Goal: Check status: Check status

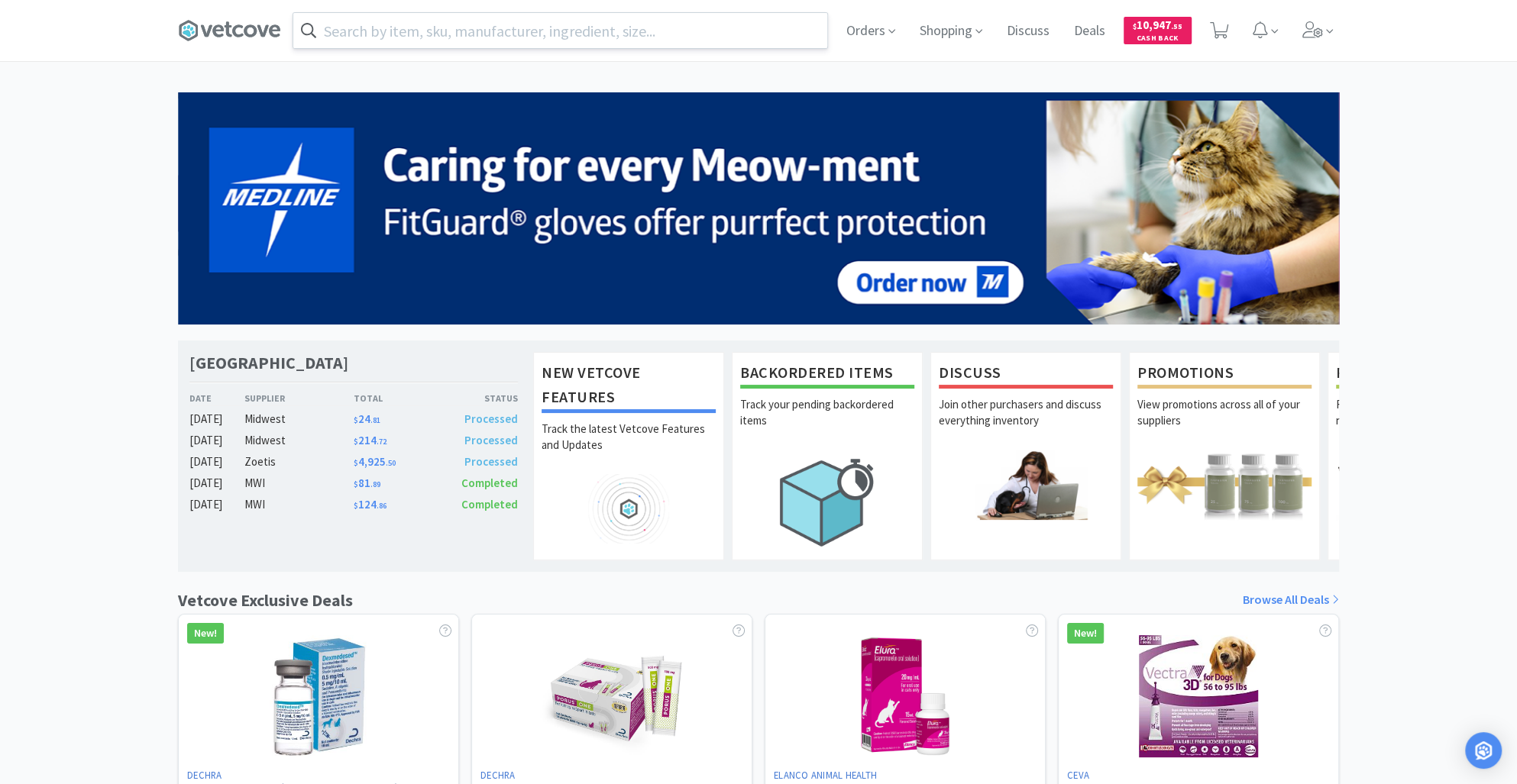
click at [343, 36] on input "text" at bounding box center [560, 30] width 534 height 36
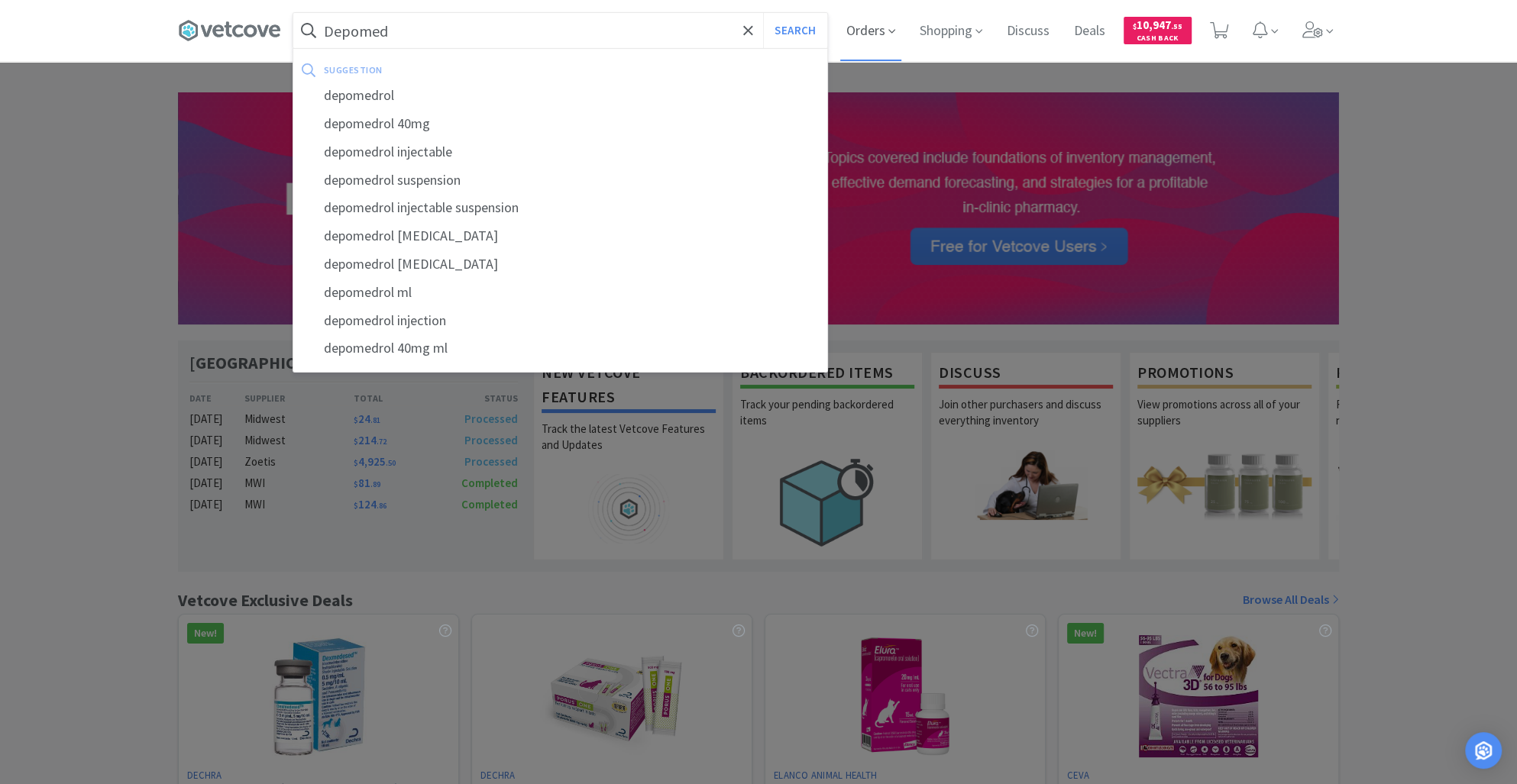
type input "Depomed"
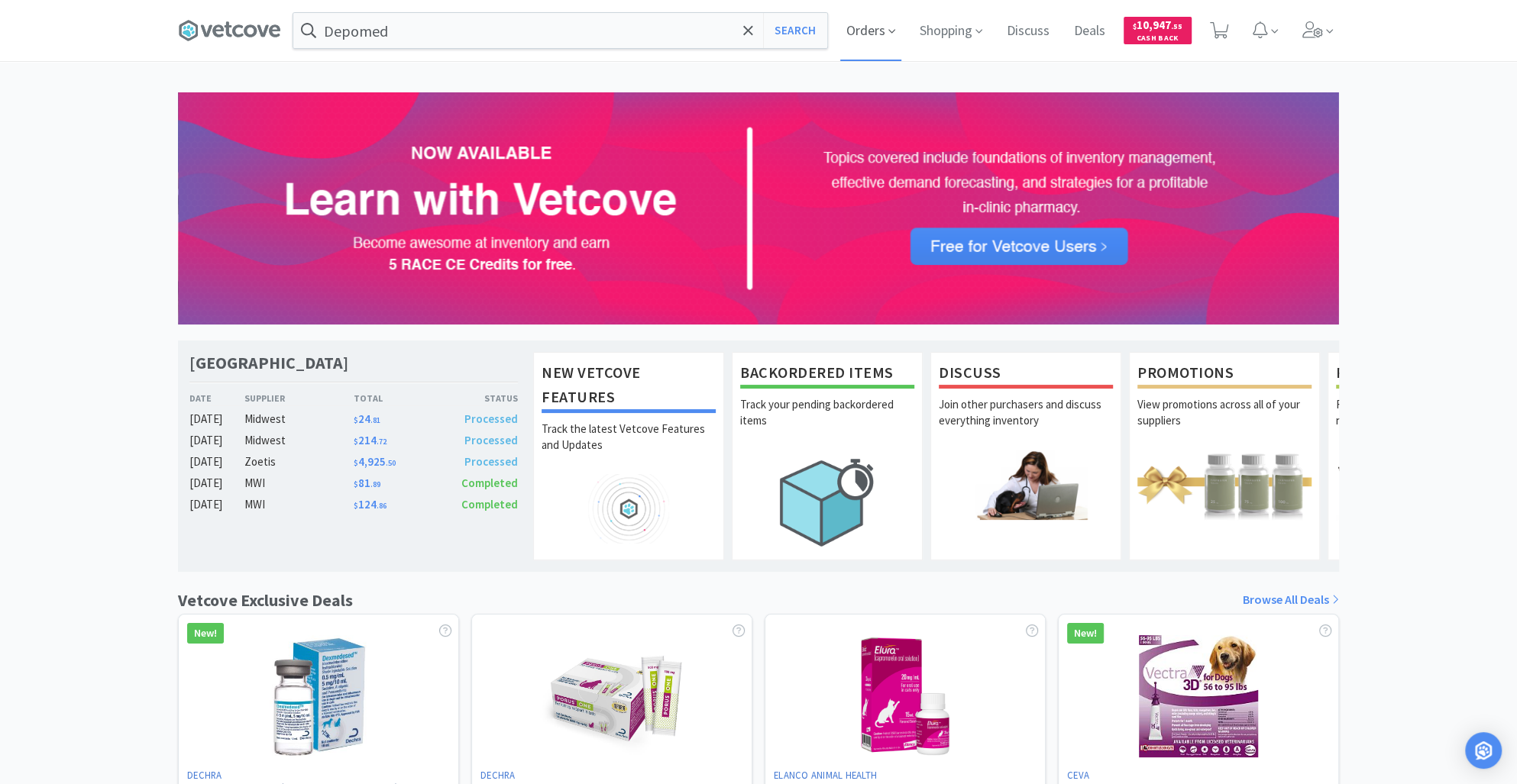
click at [867, 25] on span "Orders" at bounding box center [871, 30] width 61 height 61
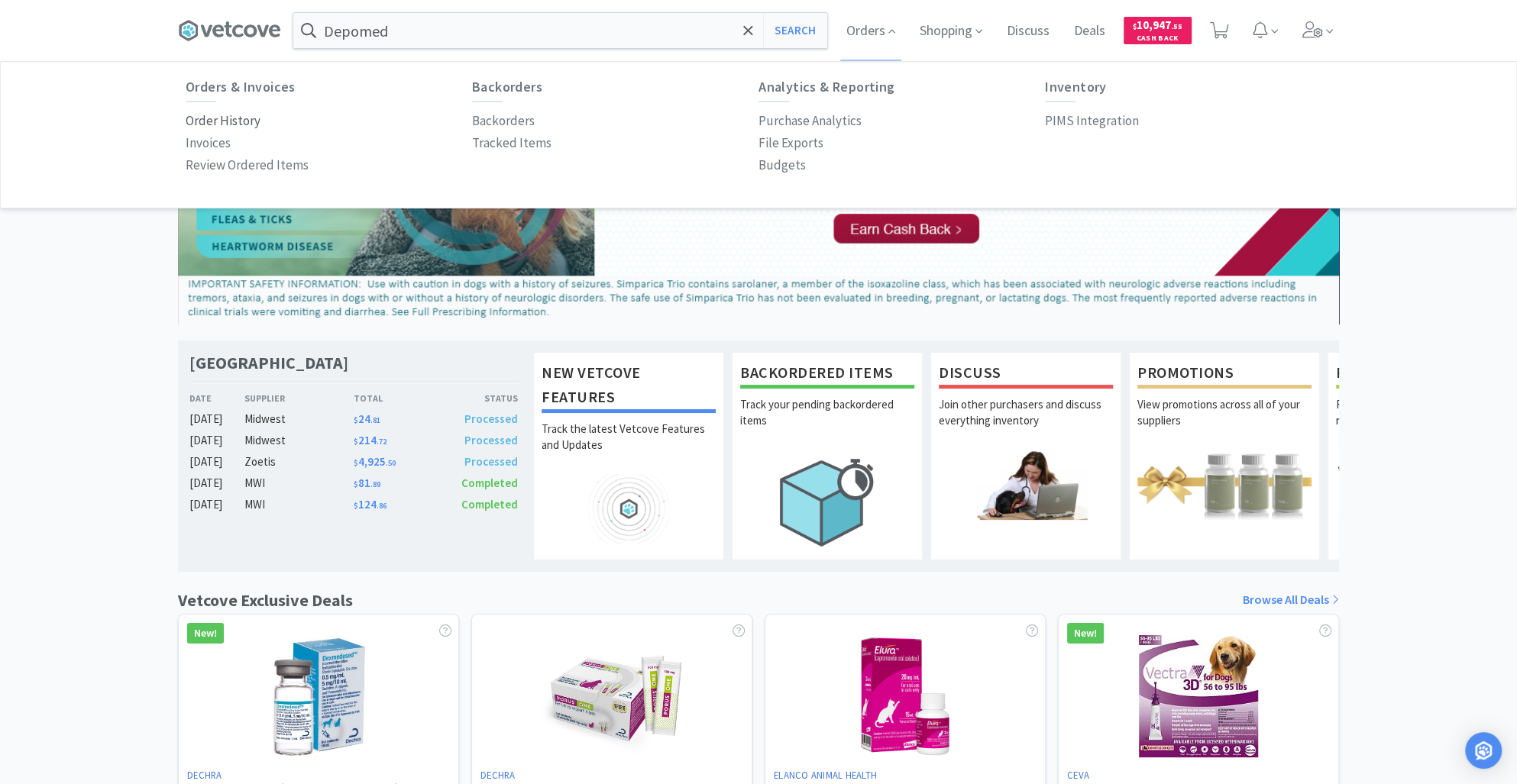
click at [206, 127] on p "Order History" at bounding box center [223, 121] width 75 height 21
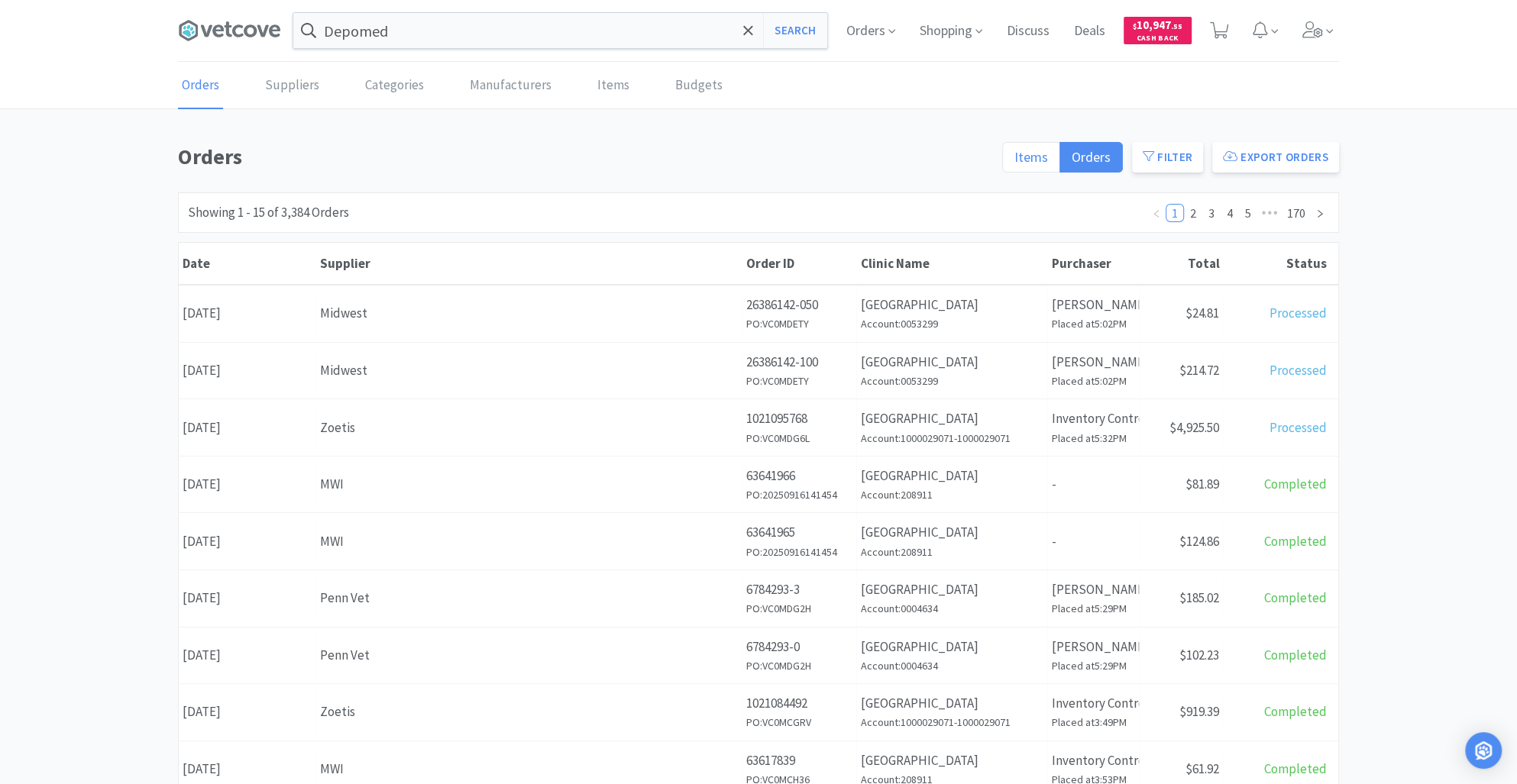
click at [1021, 157] on span "Items" at bounding box center [1031, 157] width 34 height 17
click at [1015, 162] on input "Items" at bounding box center [1015, 162] width 0 height 0
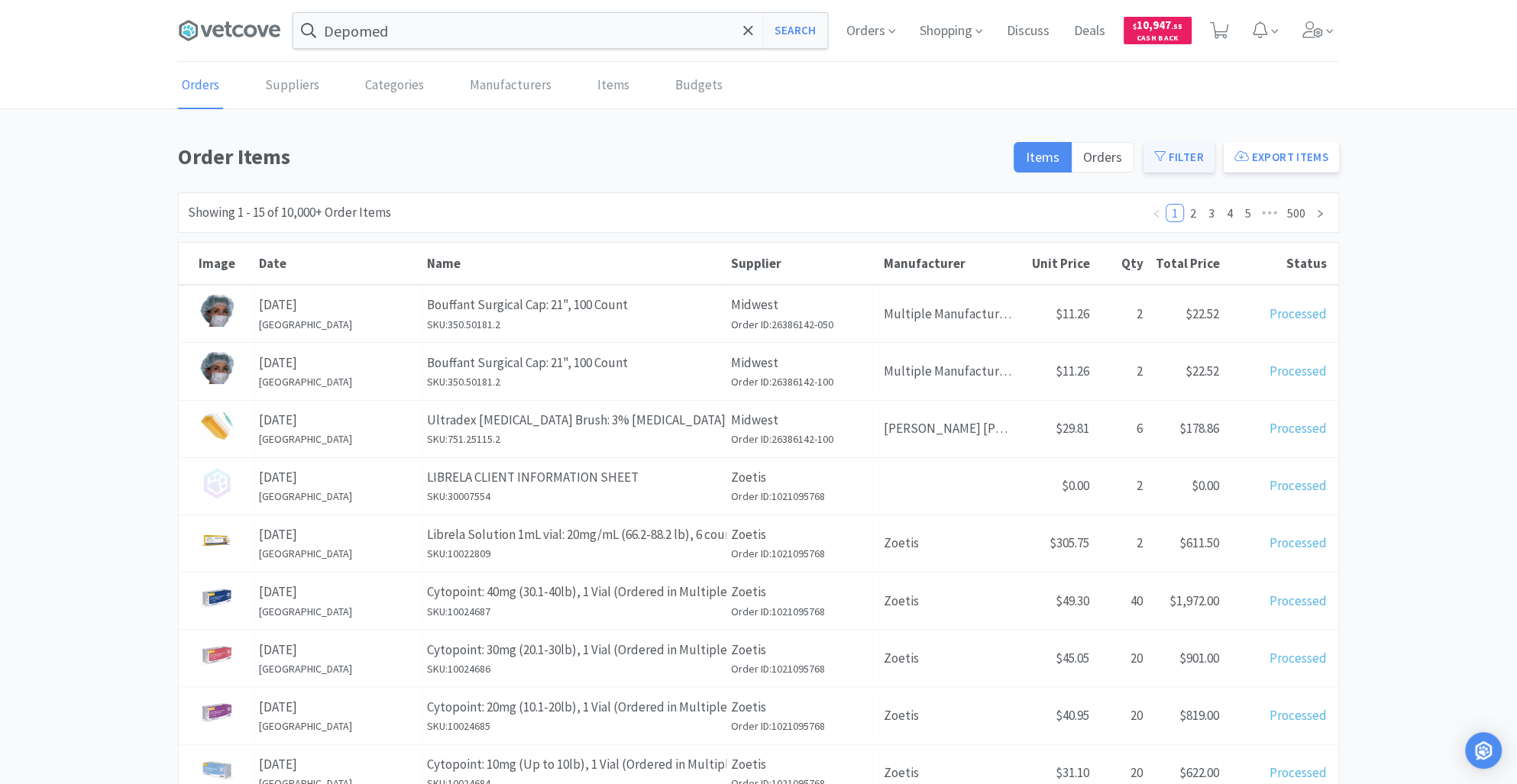
click at [1185, 160] on button "Filter" at bounding box center [1179, 157] width 71 height 30
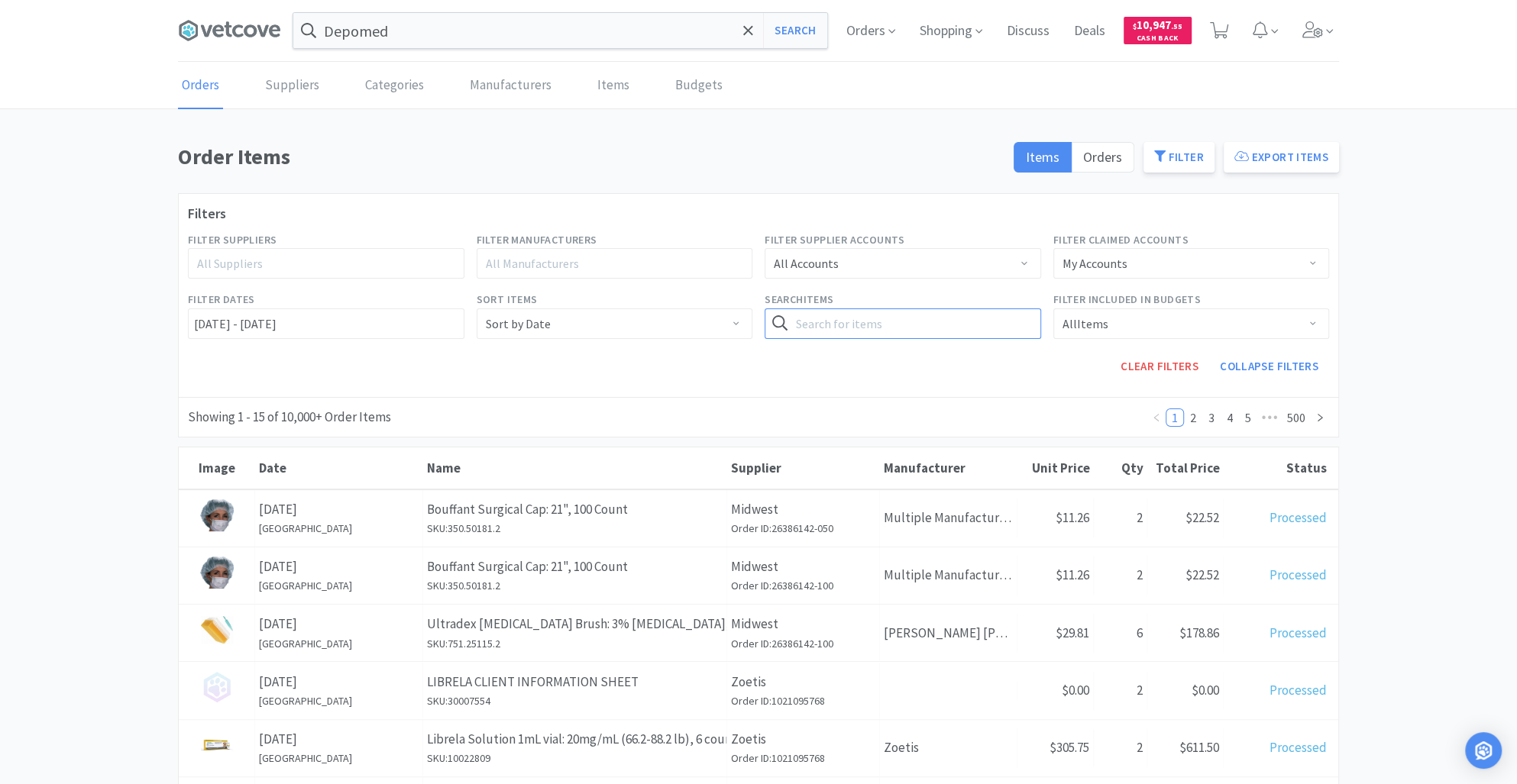
click at [827, 331] on input "text" at bounding box center [903, 323] width 277 height 30
type input "Depo-[MEDICAL_DATA]"
click at [1010, 323] on button "Search" at bounding box center [1009, 323] width 62 height 30
